Goal: Check status: Check status

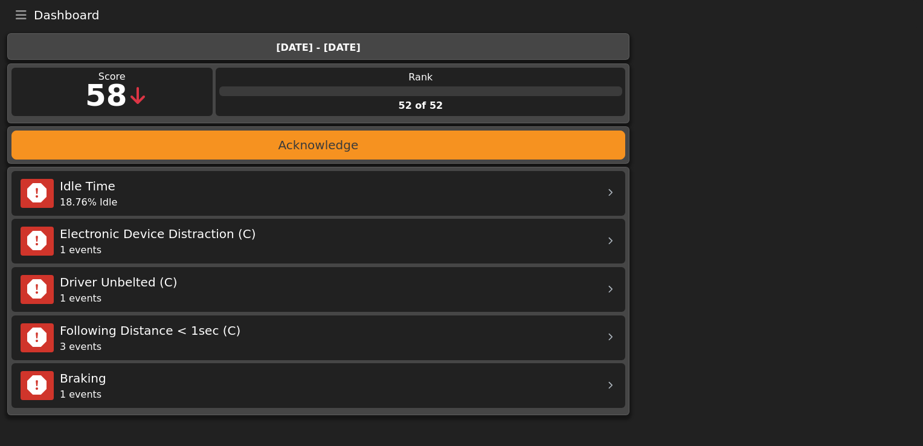
click at [12, 14] on button "Toggle navigation" at bounding box center [20, 15] width 25 height 17
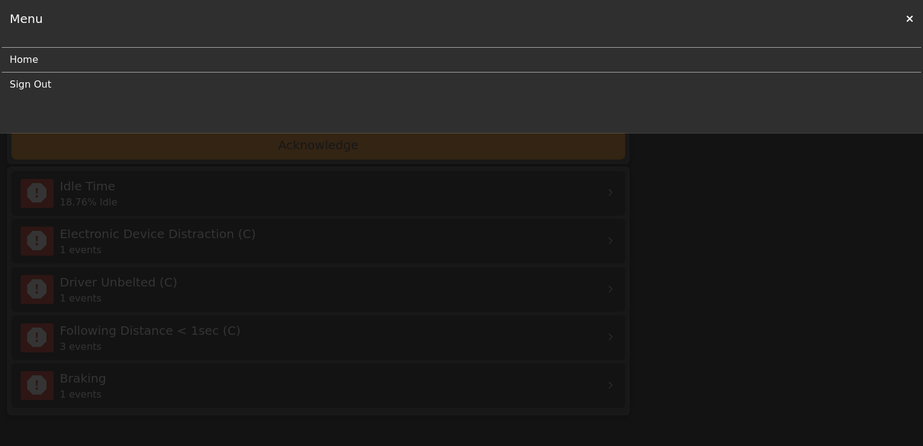
click at [45, 86] on link "Sign Out" at bounding box center [457, 84] width 894 height 24
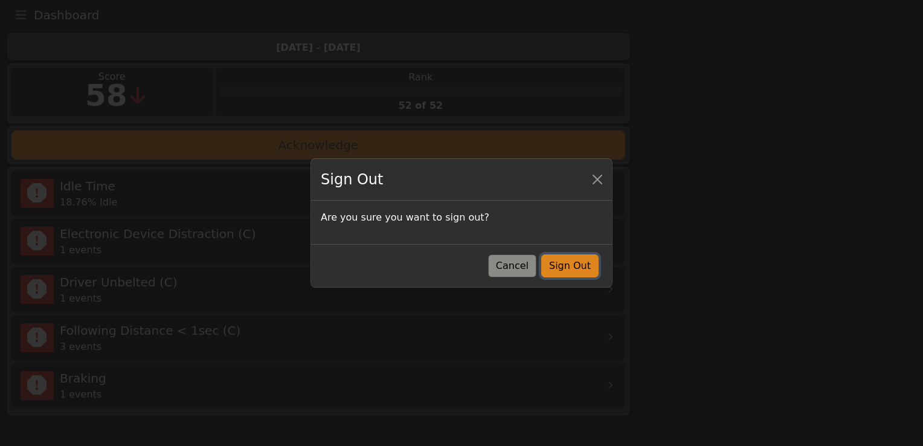
click at [575, 268] on button "Sign Out" at bounding box center [569, 265] width 57 height 23
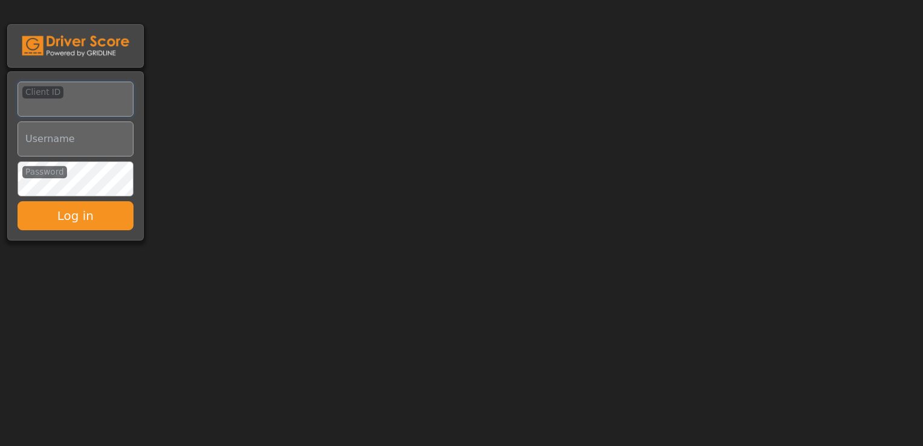
click at [80, 105] on input "Client ID" at bounding box center [76, 99] width 116 height 35
type input "*********"
click at [54, 144] on input "Username" at bounding box center [76, 138] width 116 height 35
type input "**********"
click at [18, 201] on button "Log in" at bounding box center [76, 215] width 116 height 29
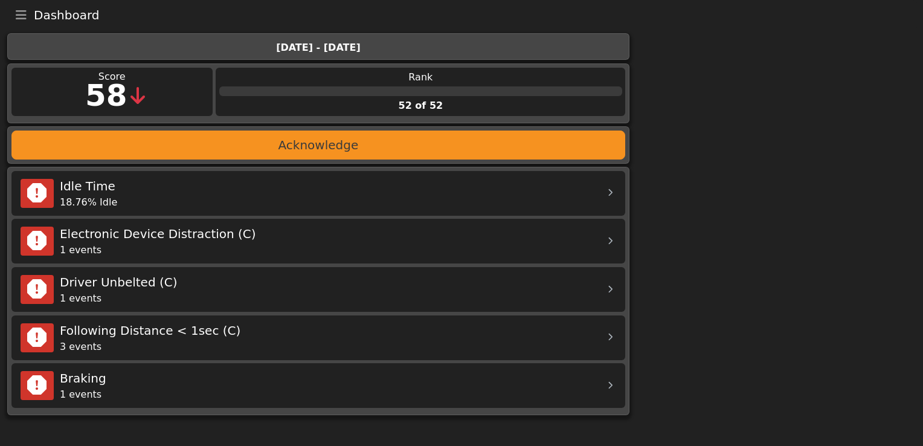
click at [24, 16] on icon "Toggle navigation" at bounding box center [21, 15] width 11 height 12
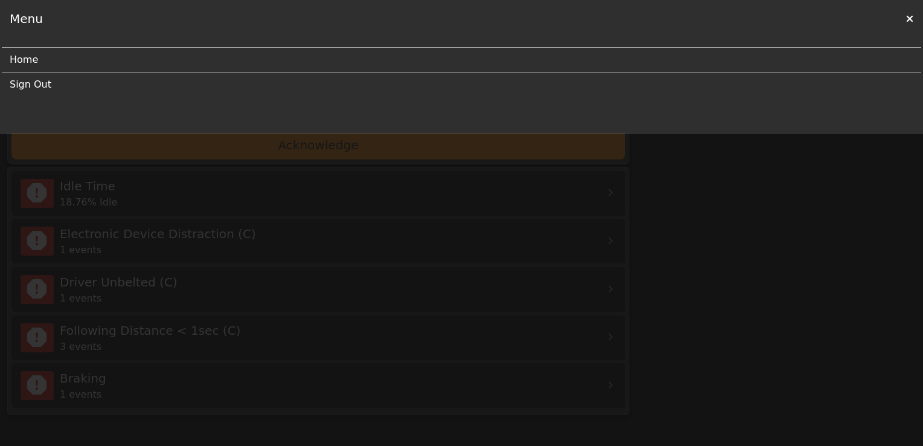
click at [39, 85] on link "Sign Out" at bounding box center [457, 84] width 894 height 24
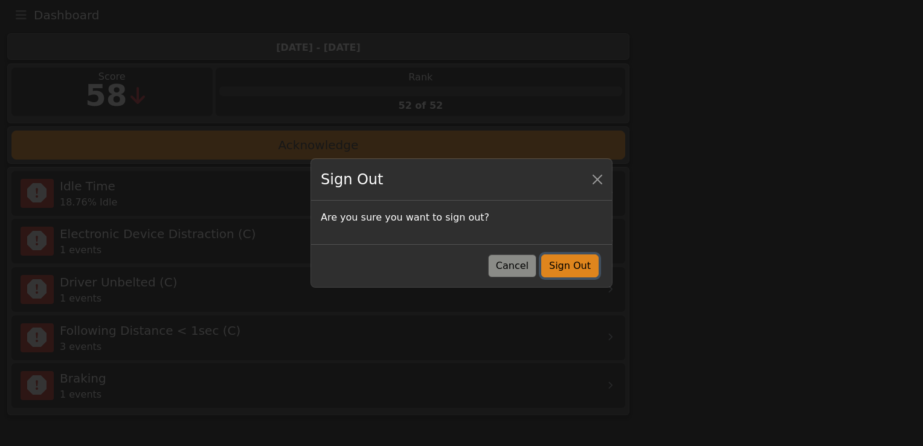
click at [585, 268] on button "Sign Out" at bounding box center [569, 265] width 57 height 23
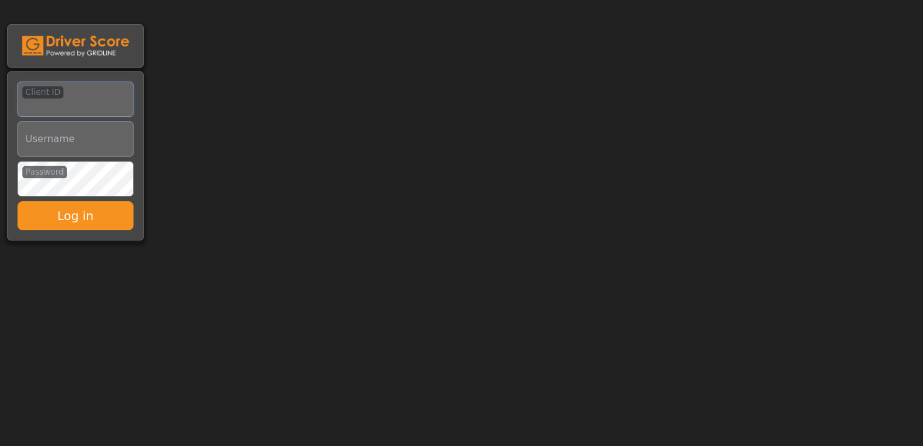
click at [57, 104] on input "Client ID" at bounding box center [76, 99] width 116 height 35
type input "*********"
click at [60, 143] on input "Username" at bounding box center [76, 138] width 116 height 35
type input "**********"
click at [18, 201] on button "Log in" at bounding box center [76, 215] width 116 height 29
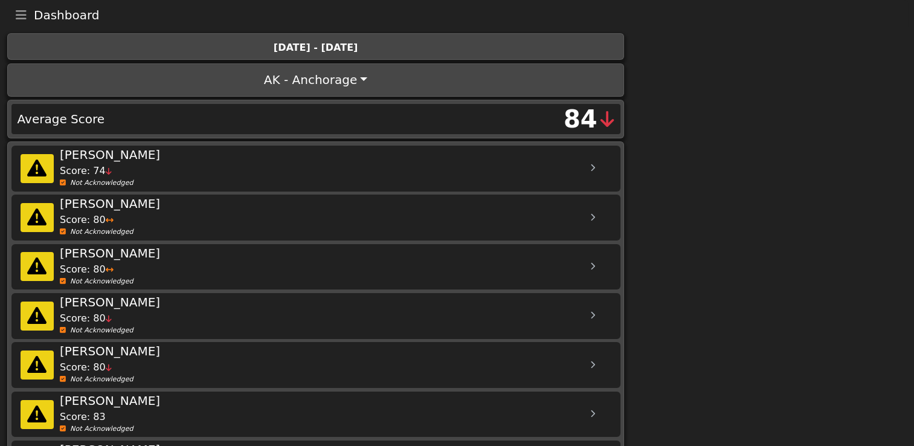
click at [830, 97] on body "Dashboard Menu Home Missed Acknowledgments Sign Out [DATE] - [DATE] AK - Anchor…" at bounding box center [457, 248] width 914 height 497
click at [499, 169] on div "Score: 74" at bounding box center [325, 171] width 530 height 14
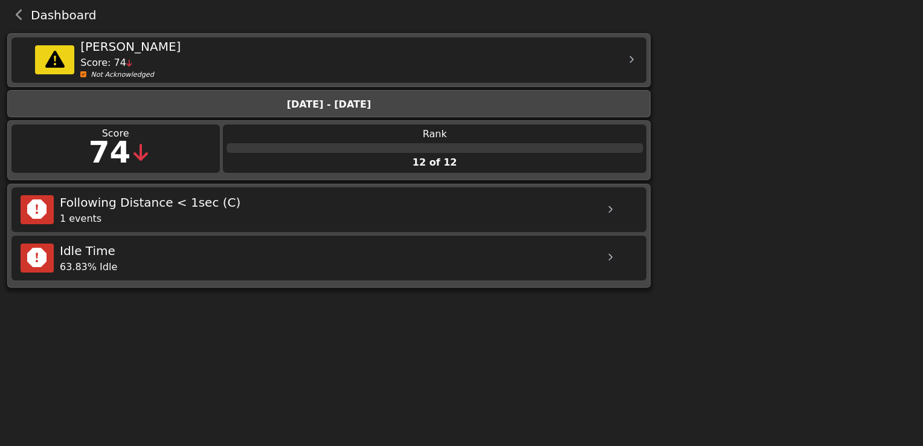
click at [22, 19] on icon "back navigation" at bounding box center [20, 15] width 8 height 12
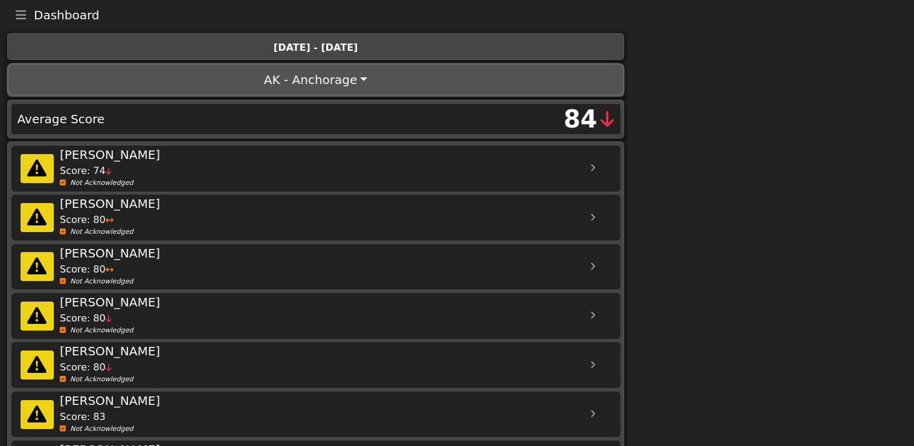
click at [327, 78] on button "AK - Anchorage" at bounding box center [315, 79] width 613 height 29
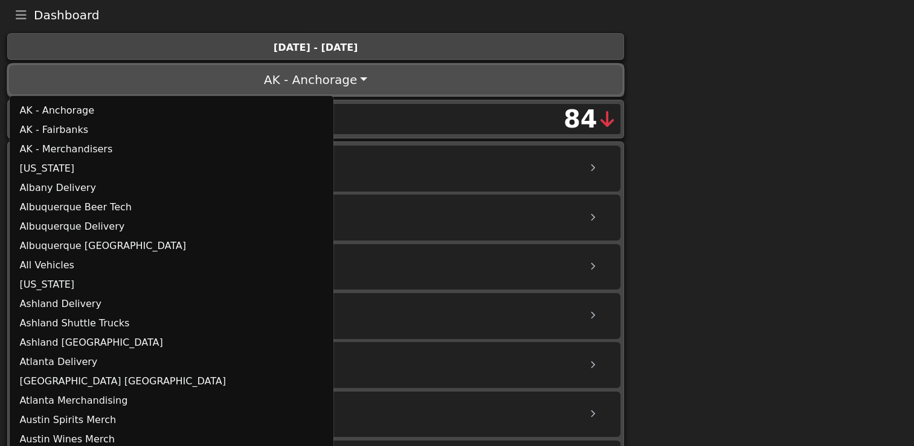
click at [333, 81] on button "AK - Anchorage" at bounding box center [315, 79] width 613 height 29
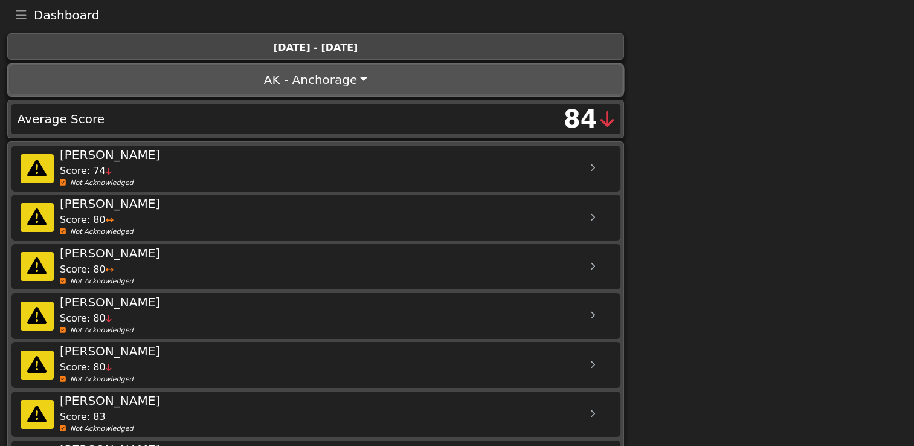
click at [356, 75] on button "AK - Anchorage" at bounding box center [315, 79] width 613 height 29
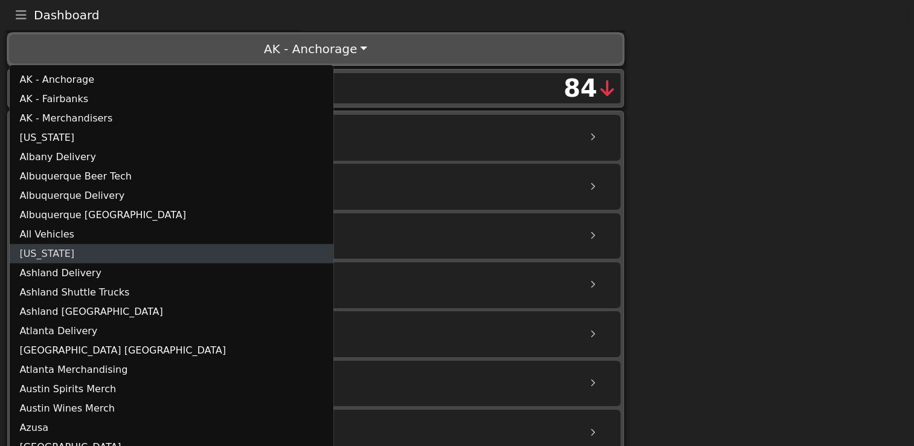
scroll to position [60, 0]
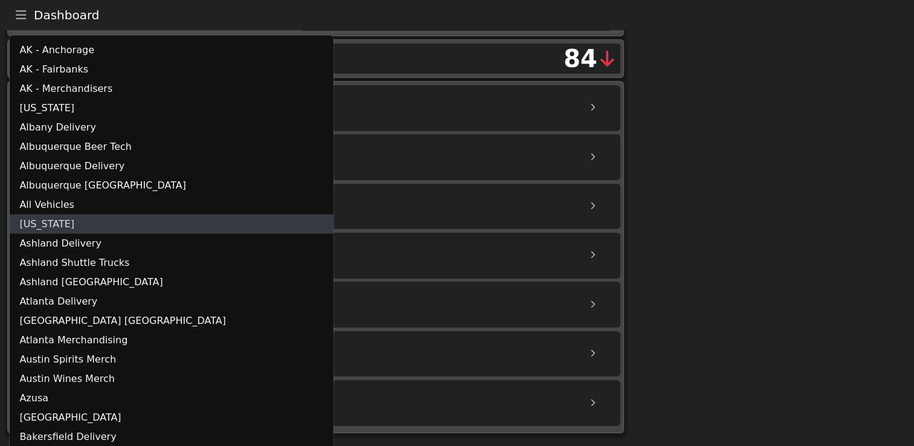
click at [66, 222] on link "[US_STATE]" at bounding box center [172, 223] width 324 height 19
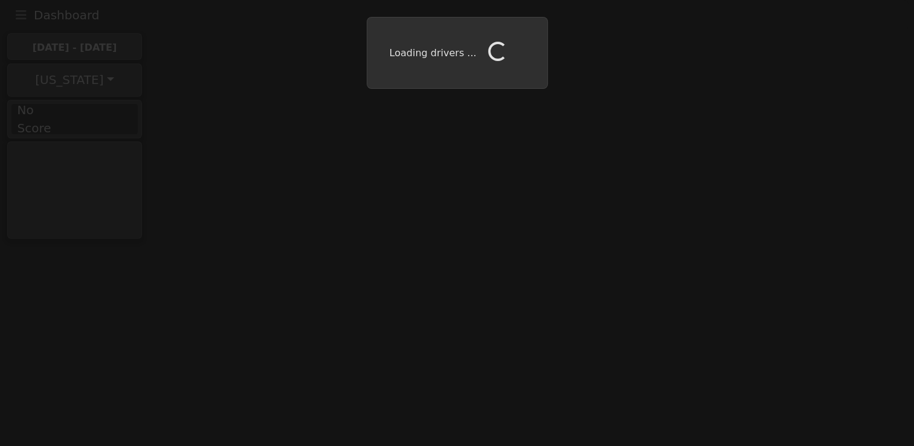
scroll to position [0, 0]
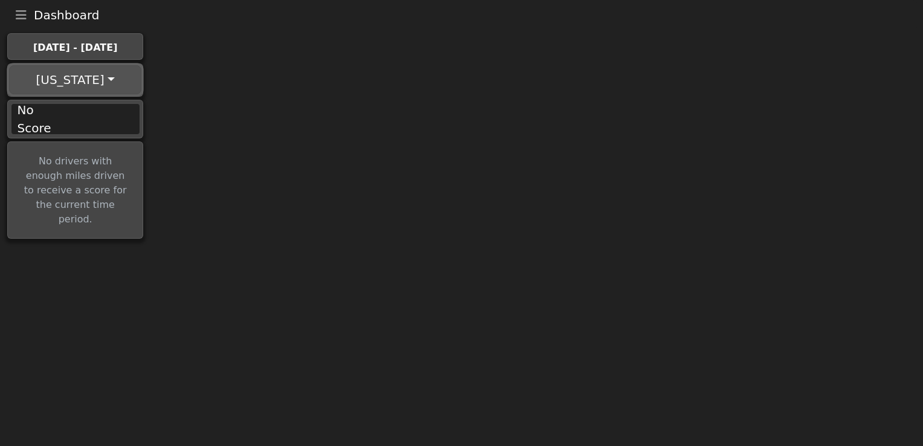
click at [107, 83] on button "[US_STATE]" at bounding box center [75, 79] width 132 height 29
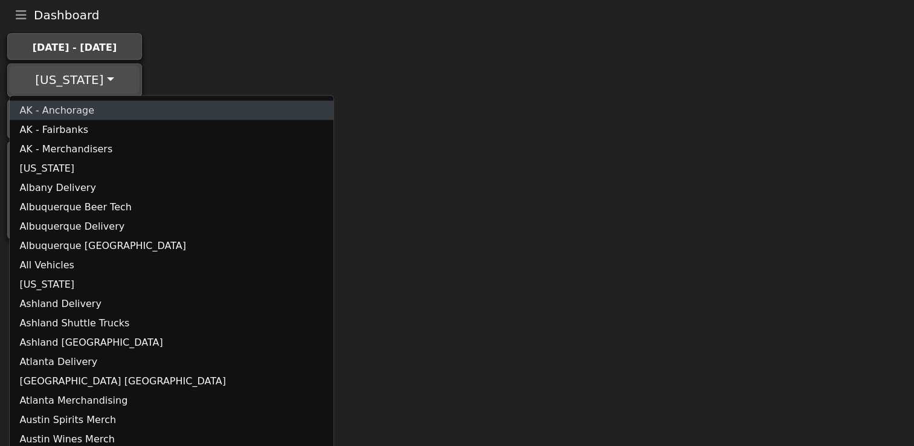
click at [85, 112] on link "AK - Anchorage" at bounding box center [172, 110] width 324 height 19
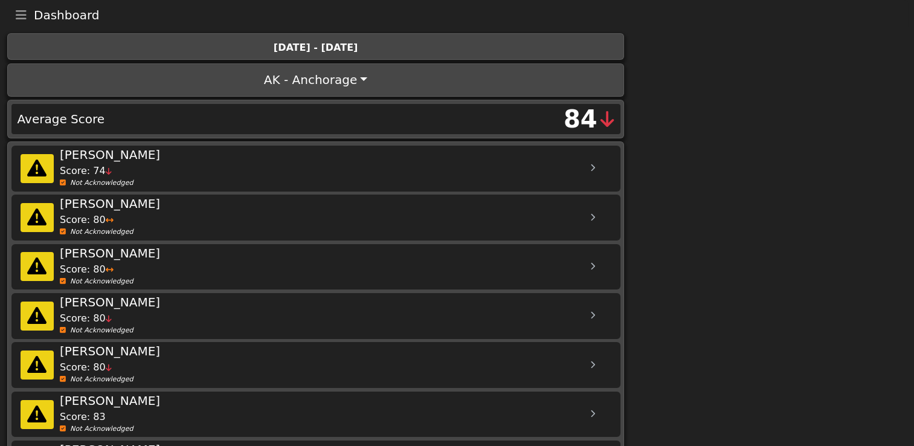
click at [22, 18] on icon "Toggle navigation" at bounding box center [21, 15] width 11 height 12
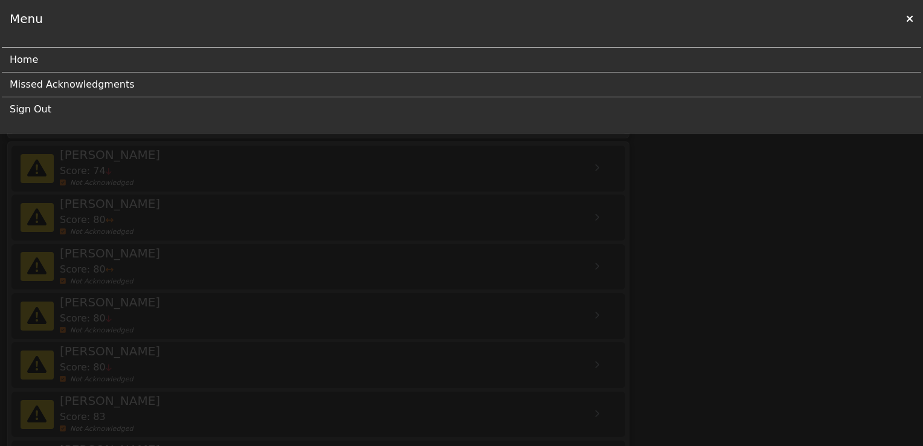
click at [25, 109] on link "Sign Out" at bounding box center [457, 109] width 894 height 24
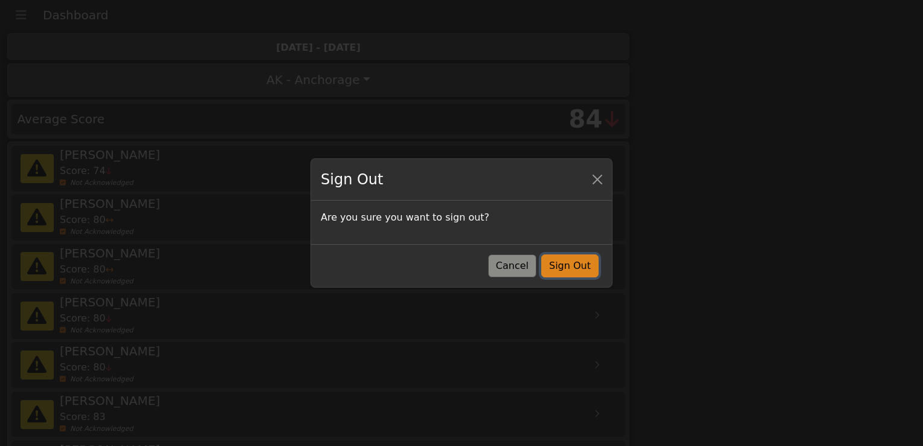
click at [583, 266] on button "Sign Out" at bounding box center [569, 265] width 57 height 23
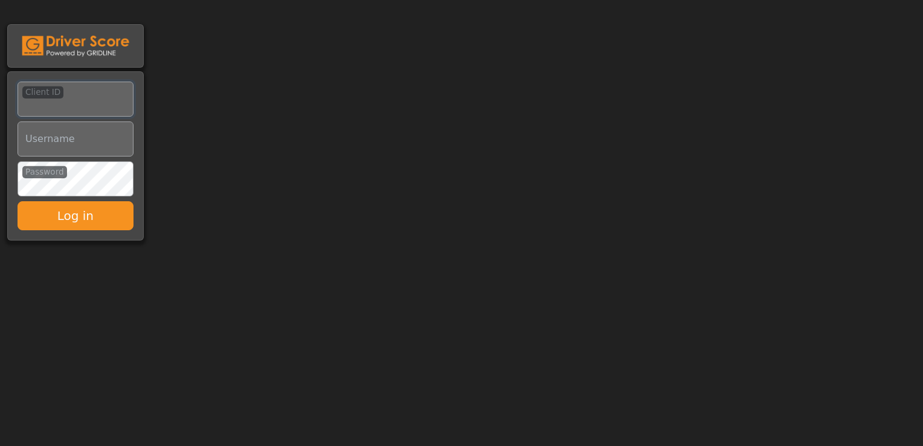
click at [60, 89] on input "Client ID" at bounding box center [76, 99] width 116 height 35
type input "*********"
drag, startPoint x: 51, startPoint y: 141, endPoint x: 53, endPoint y: 147, distance: 6.5
click at [51, 141] on input "Username" at bounding box center [76, 138] width 116 height 35
click at [103, 146] on input "Username" at bounding box center [76, 138] width 116 height 35
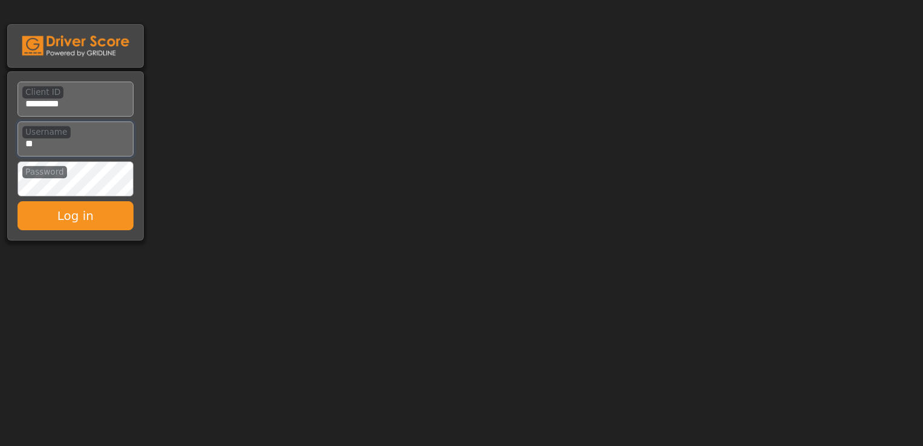
type input "**********"
click at [18, 201] on button "Log in" at bounding box center [76, 215] width 116 height 29
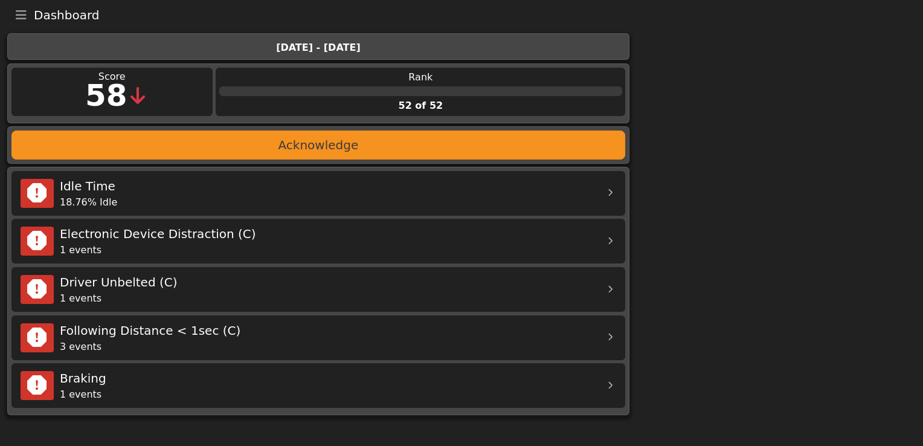
click at [21, 13] on icon "Toggle navigation" at bounding box center [21, 15] width 11 height 12
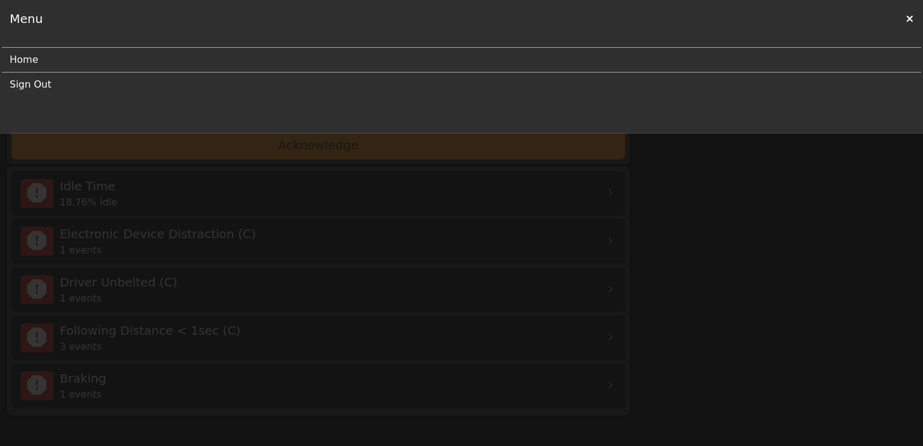
click at [42, 79] on link "Sign Out" at bounding box center [457, 84] width 894 height 24
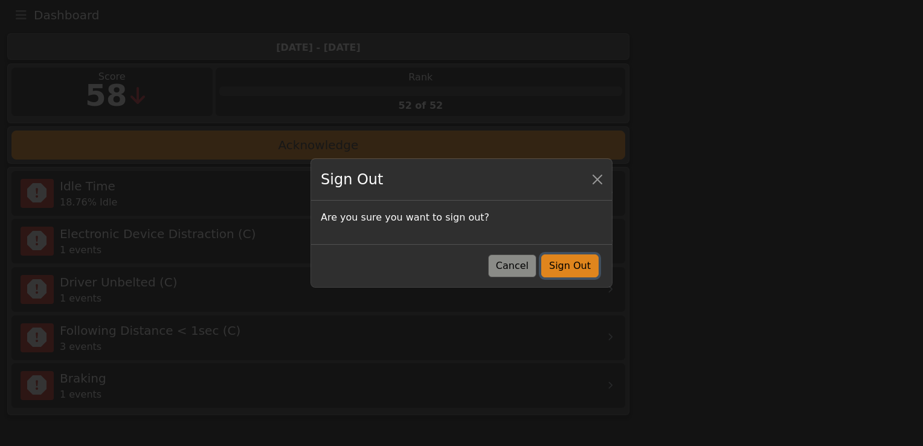
click at [575, 263] on button "Sign Out" at bounding box center [569, 265] width 57 height 23
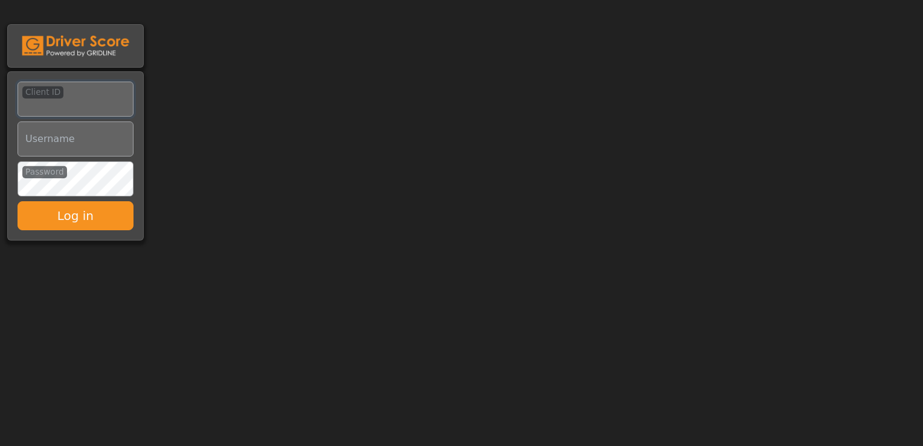
click at [63, 103] on input "Client ID" at bounding box center [76, 99] width 116 height 35
type input "*********"
click at [63, 140] on input "Username" at bounding box center [76, 138] width 116 height 35
type input "**********"
click at [18, 201] on button "Log in" at bounding box center [76, 215] width 116 height 29
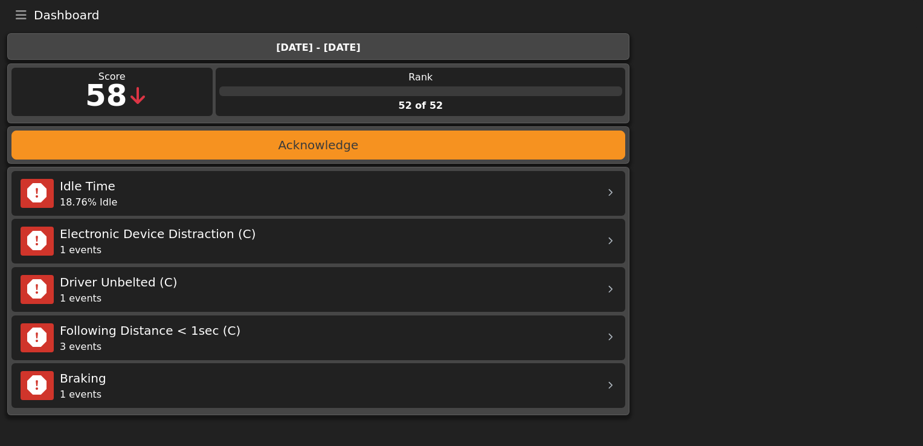
click at [10, 16] on button "Toggle navigation" at bounding box center [20, 15] width 25 height 17
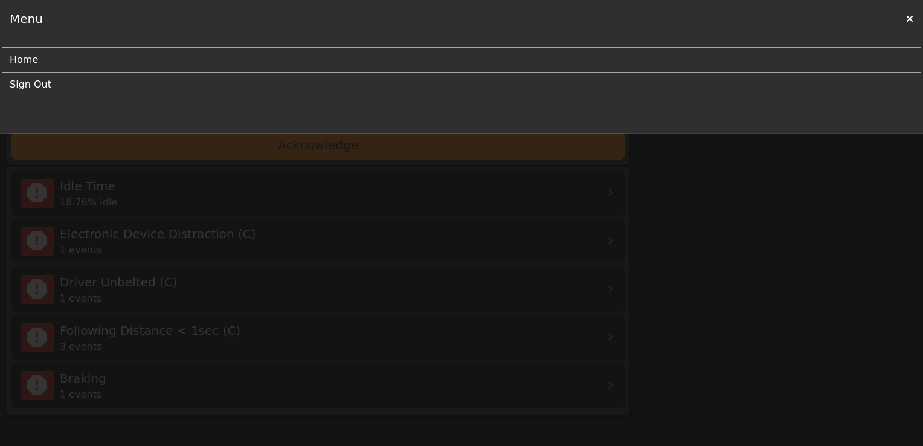
click at [32, 78] on link "Sign Out" at bounding box center [457, 84] width 894 height 24
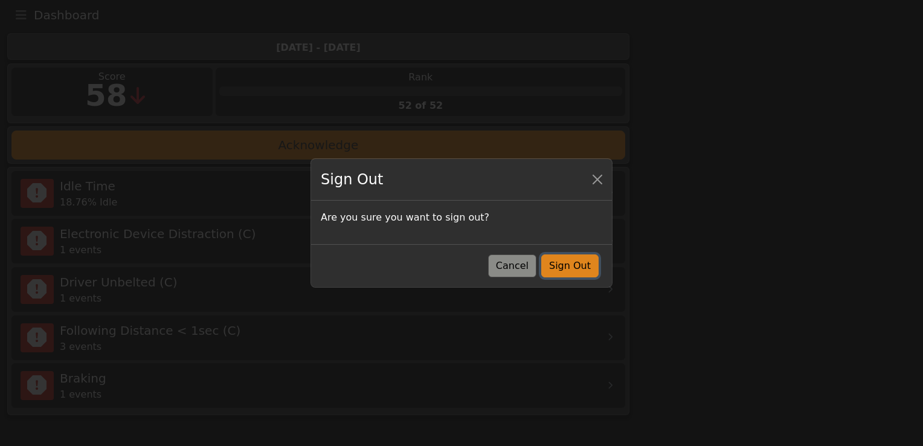
click at [570, 260] on button "Sign Out" at bounding box center [569, 265] width 57 height 23
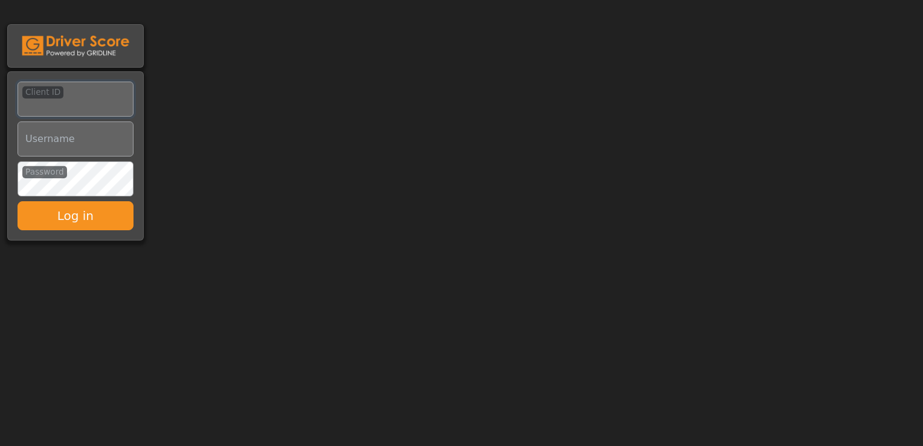
click at [58, 91] on input "Client ID" at bounding box center [76, 99] width 116 height 35
type input "*********"
click at [52, 145] on input "Username" at bounding box center [76, 138] width 116 height 35
type input "**********"
click at [18, 201] on button "Log in" at bounding box center [76, 215] width 116 height 29
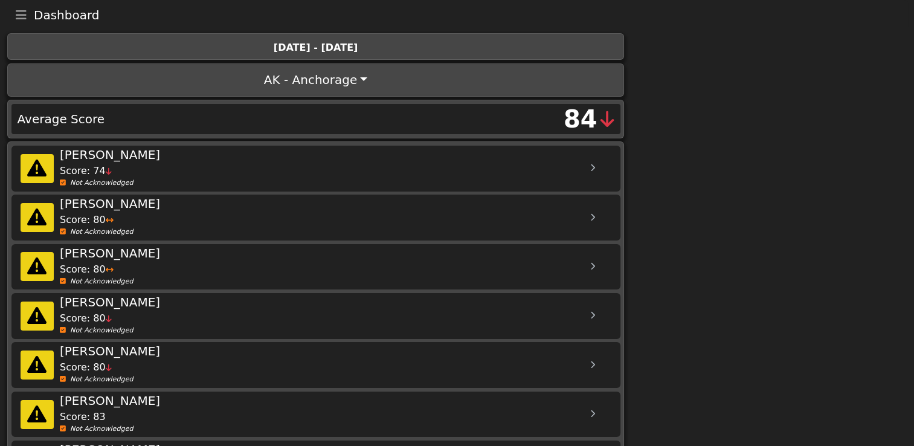
drag, startPoint x: 761, startPoint y: 204, endPoint x: 735, endPoint y: 192, distance: 29.0
click at [761, 202] on body "Dashboard Menu Home Missed Acknowledgments Sign Out [DATE] - [DATE] AK - Anchor…" at bounding box center [457, 248] width 914 height 497
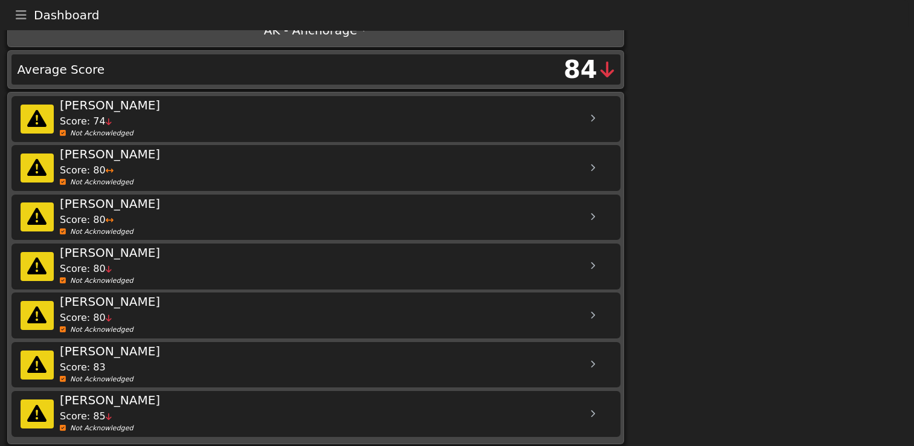
click at [593, 167] on div at bounding box center [593, 168] width 30 height 30
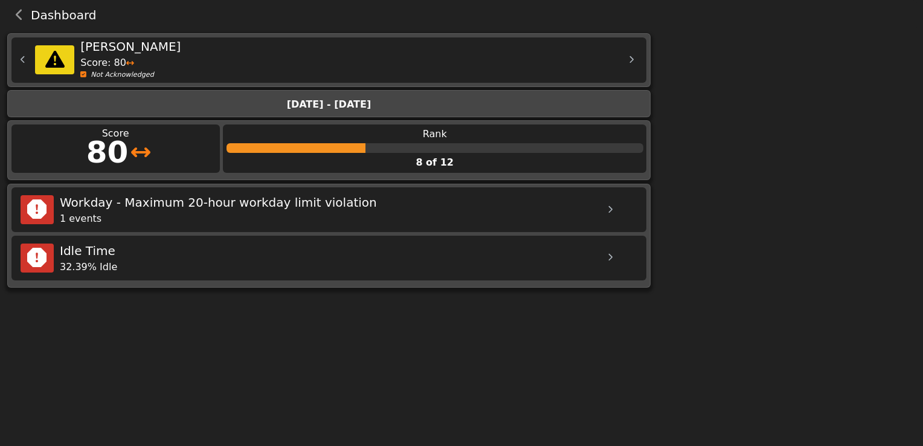
click at [21, 60] on icon at bounding box center [23, 60] width 5 height 8
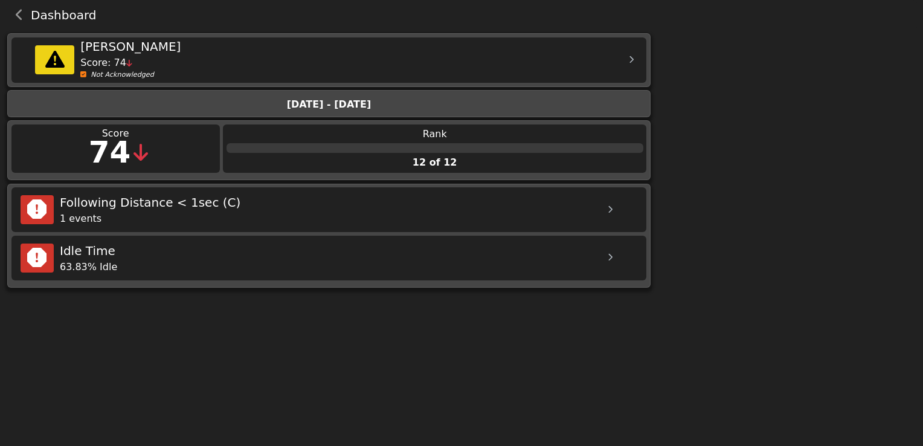
click at [631, 60] on icon at bounding box center [631, 60] width 5 height 8
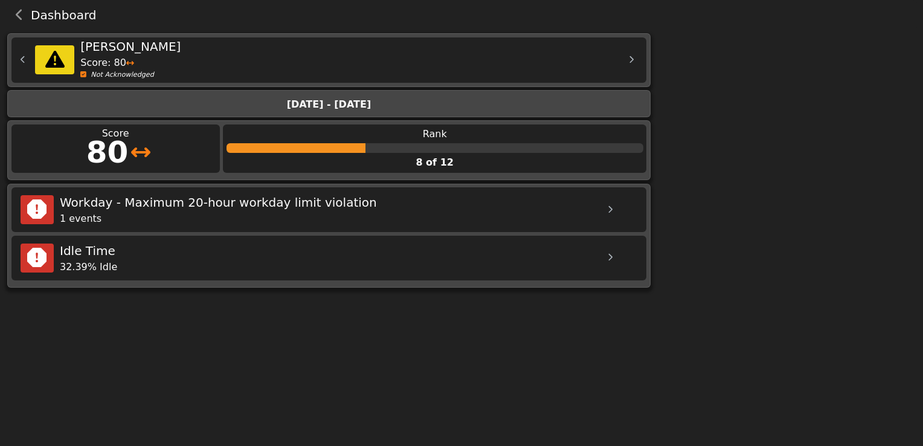
click at [20, 19] on icon "back navigation" at bounding box center [20, 15] width 8 height 12
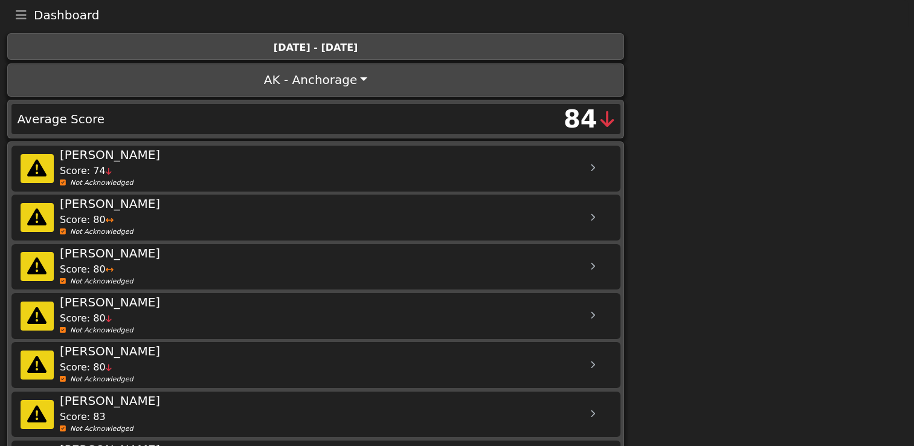
click at [787, 173] on body "Dashboard Menu Home Missed Acknowledgments Sign Out [DATE] - [DATE] AK - Anchor…" at bounding box center [457, 248] width 914 height 497
click at [781, 286] on body "Dashboard Menu Home Missed Acknowledgments Sign Out [DATE] - [DATE] AK - Anchor…" at bounding box center [457, 248] width 914 height 497
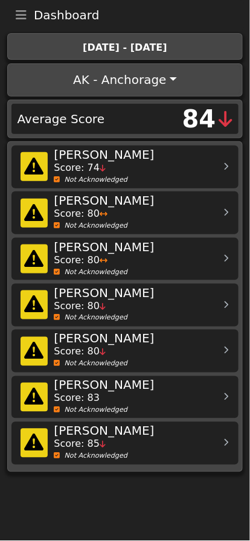
click at [150, 170] on div "Score: 74" at bounding box center [126, 168] width 145 height 14
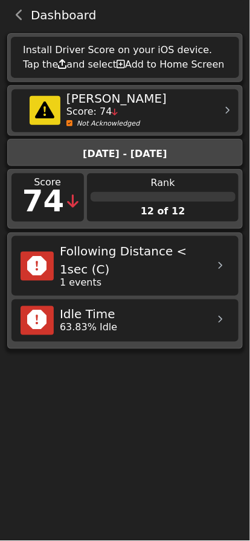
click at [19, 14] on icon "back navigation" at bounding box center [20, 15] width 8 height 12
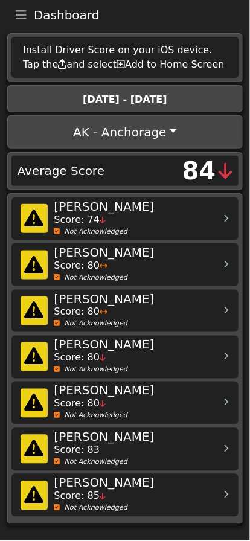
click at [183, 263] on div "Score: 80" at bounding box center [126, 266] width 145 height 14
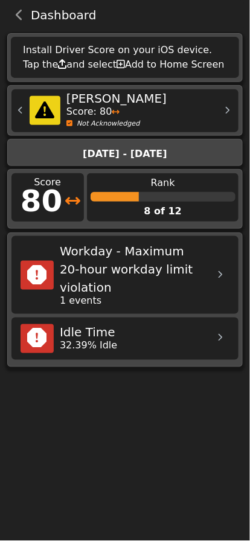
click at [19, 17] on icon "back navigation" at bounding box center [20, 15] width 8 height 12
